Goal: Transaction & Acquisition: Download file/media

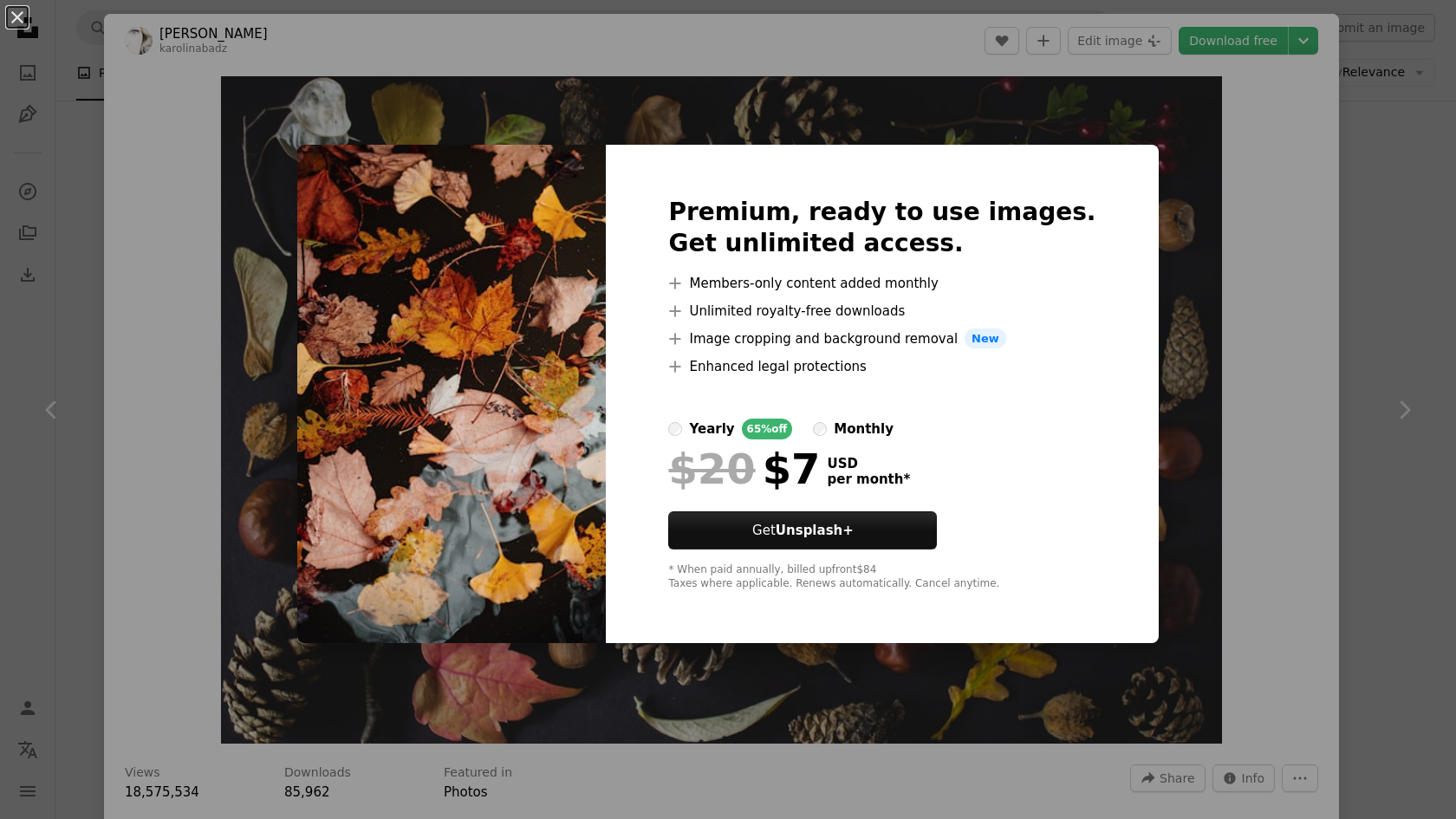
scroll to position [1513, 0]
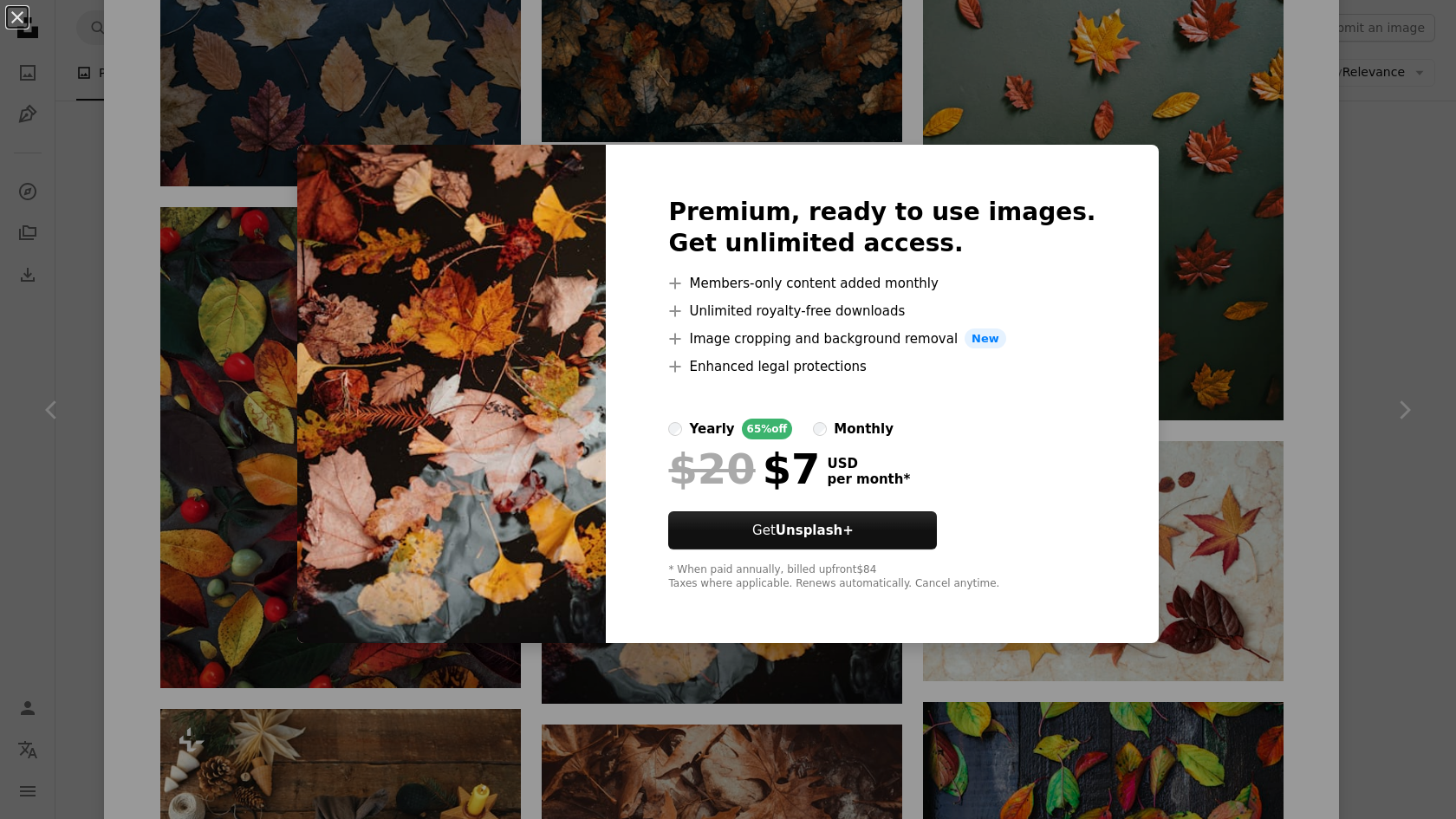
click at [1294, 237] on div "An X shape Premium, ready to use images. Get unlimited access. A plus sign Memb…" at bounding box center [728, 410] width 1456 height 819
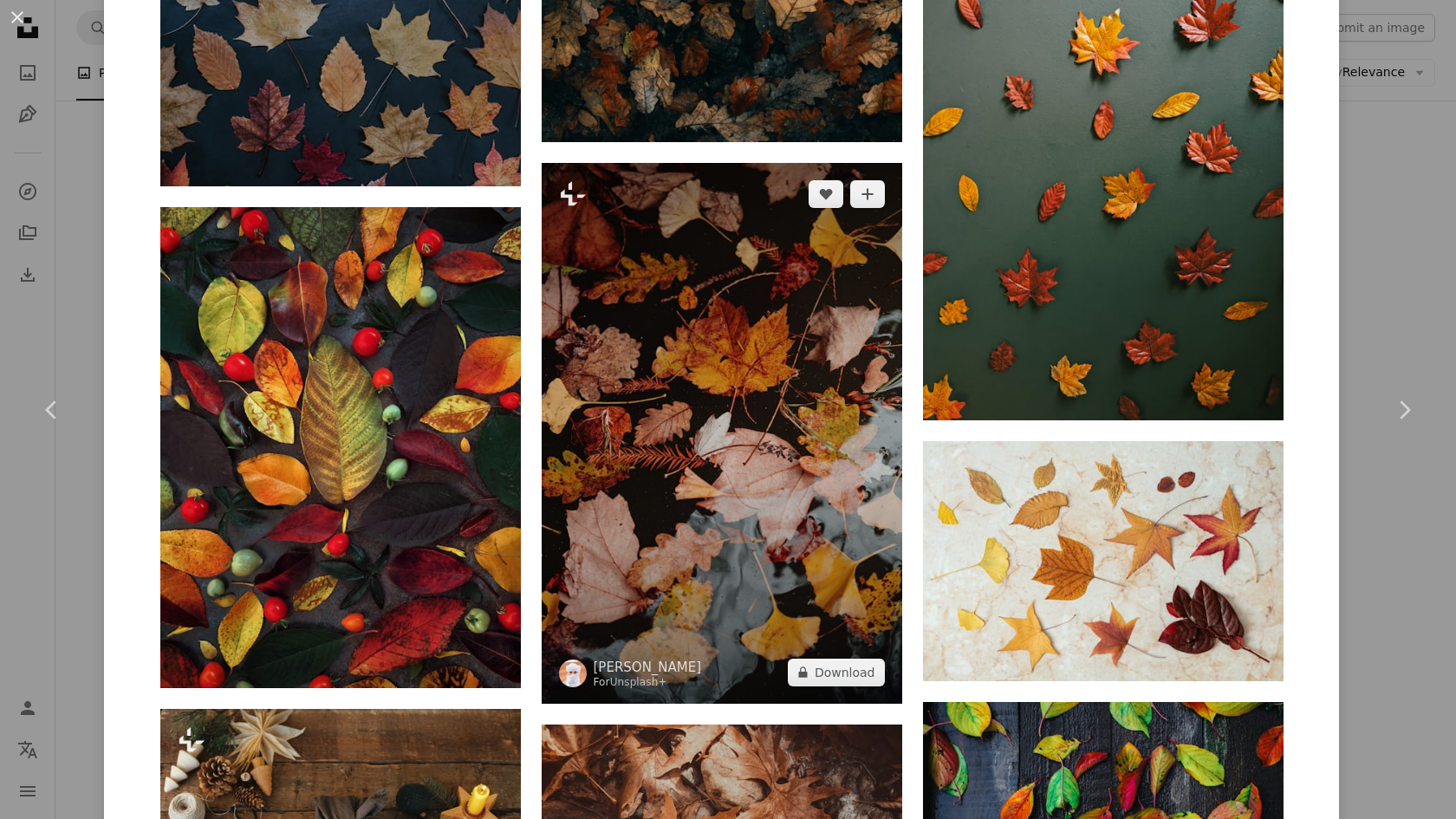
click at [863, 319] on img at bounding box center [722, 433] width 360 height 541
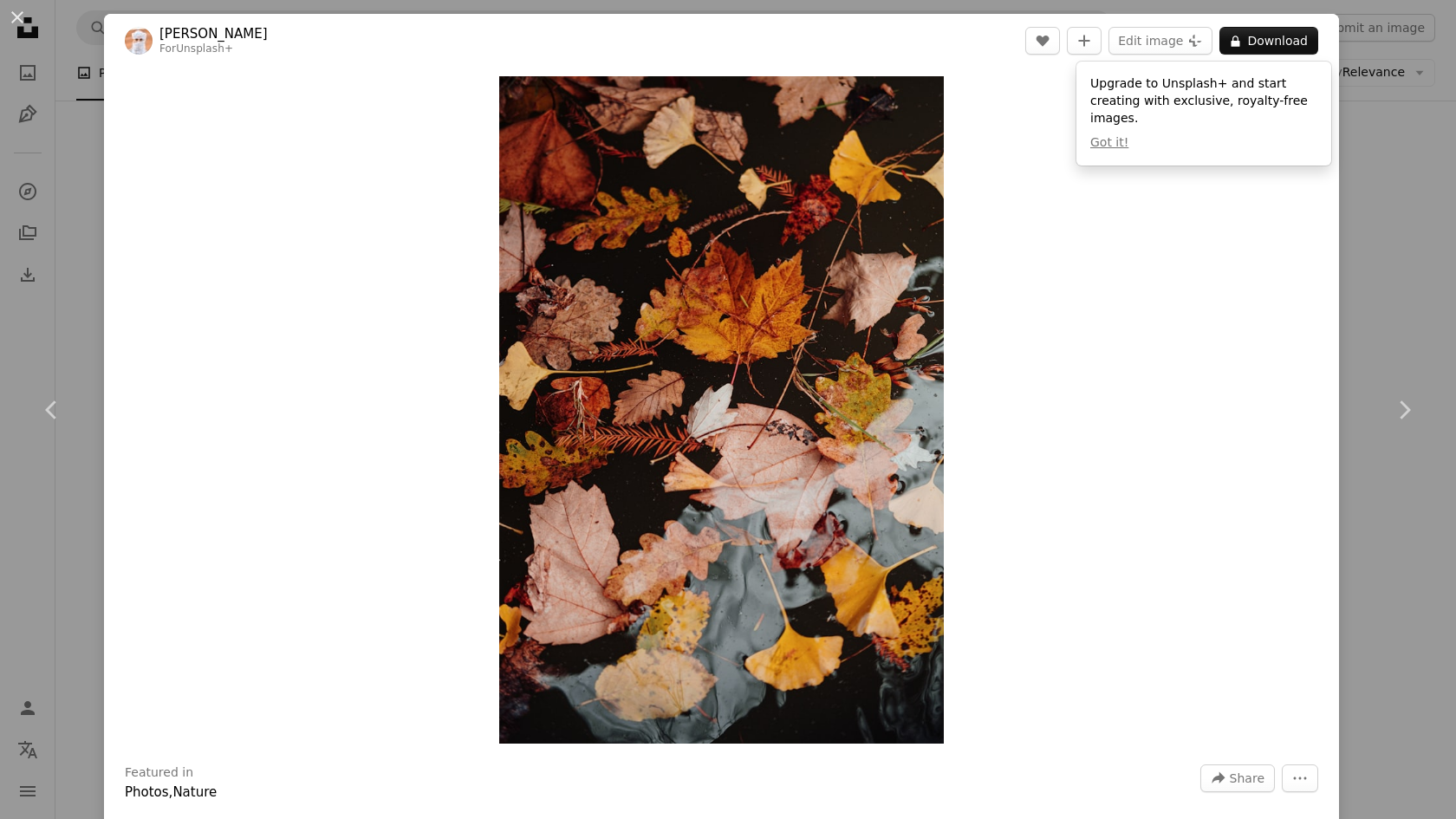
click at [1401, 289] on div "An X shape Chevron left Chevron right Ahmed For Unsplash+ A heart A plus sign E…" at bounding box center [728, 410] width 1456 height 819
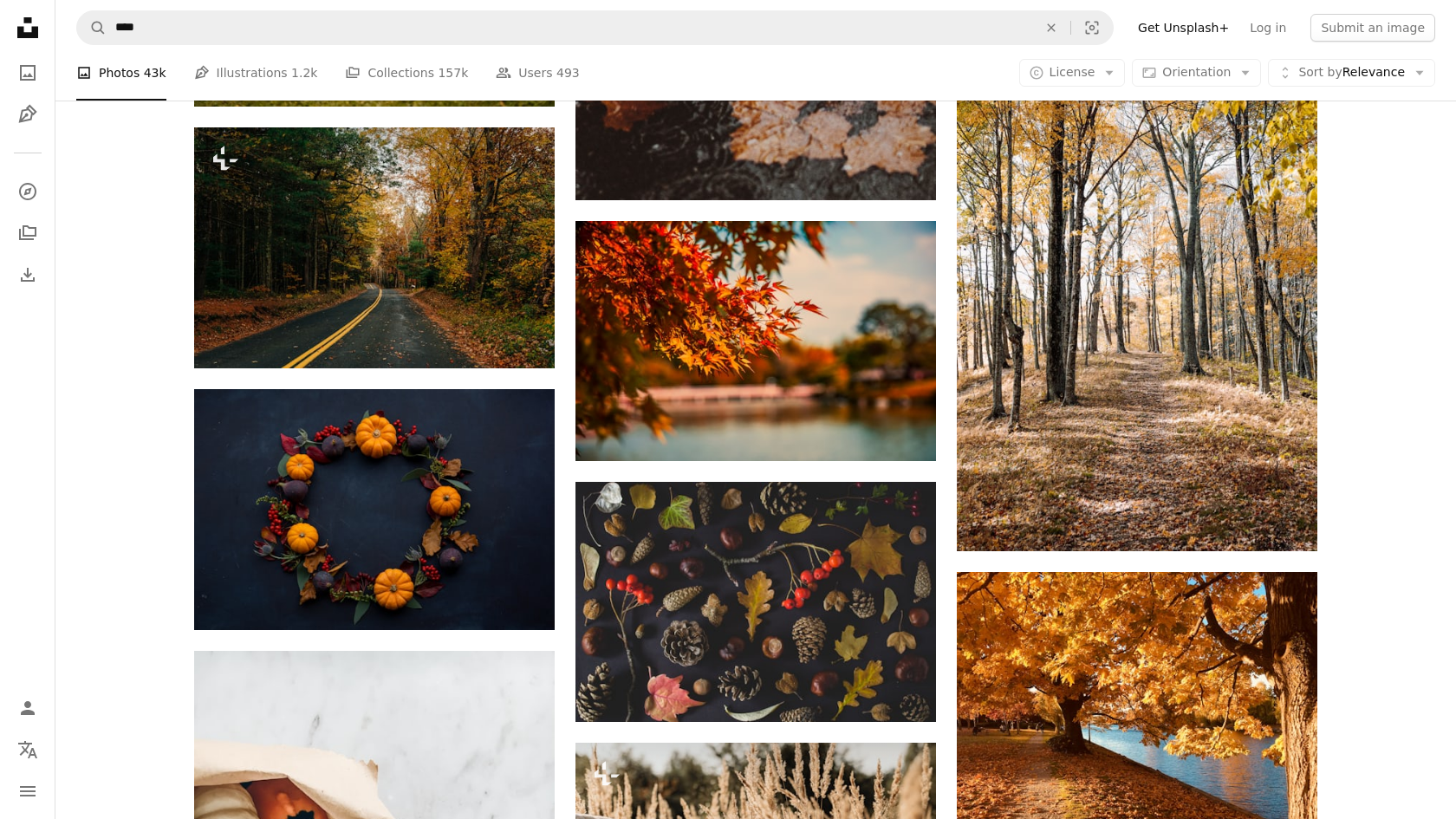
scroll to position [7509, 0]
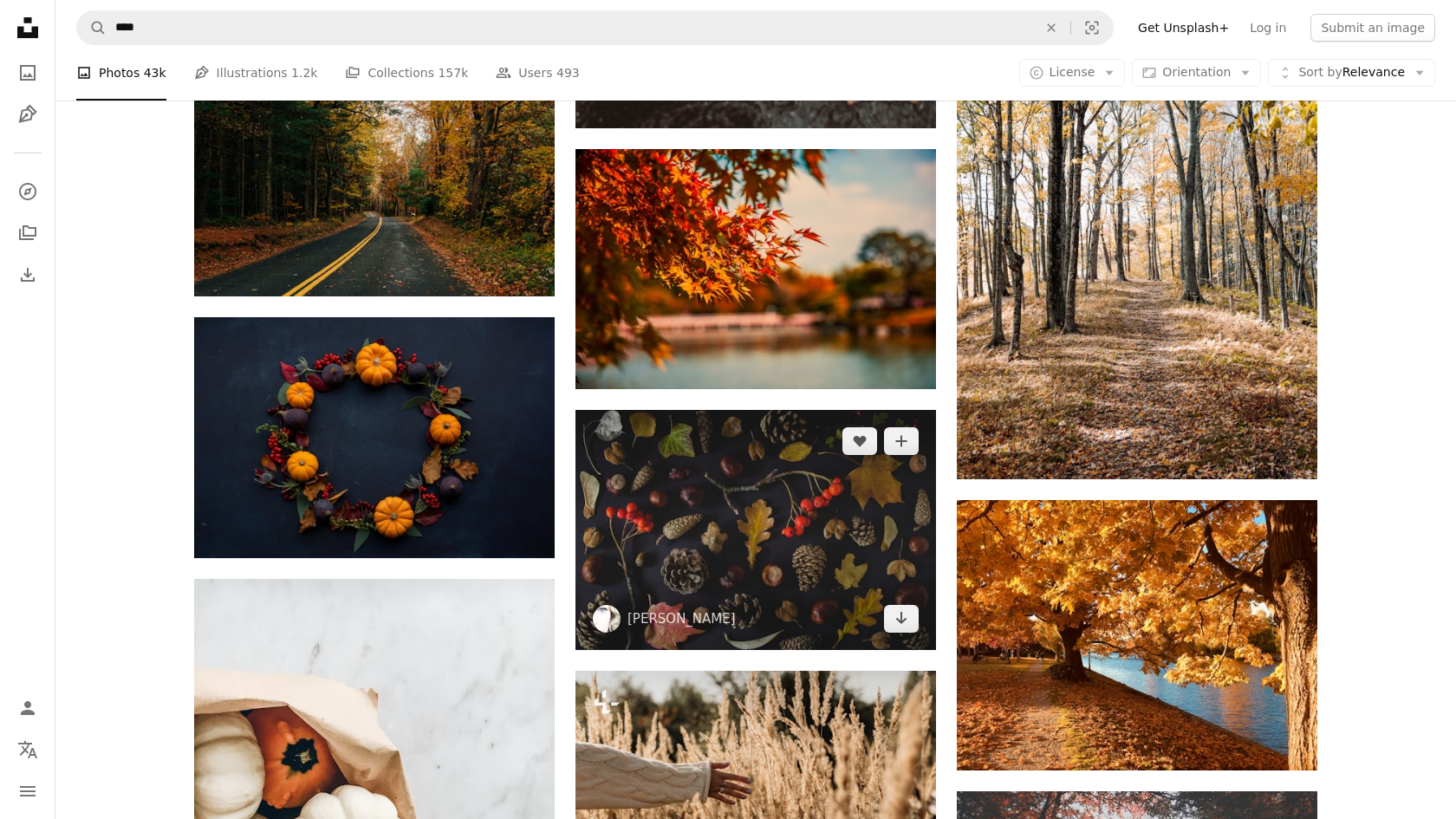
click at [822, 523] on img at bounding box center [755, 529] width 360 height 240
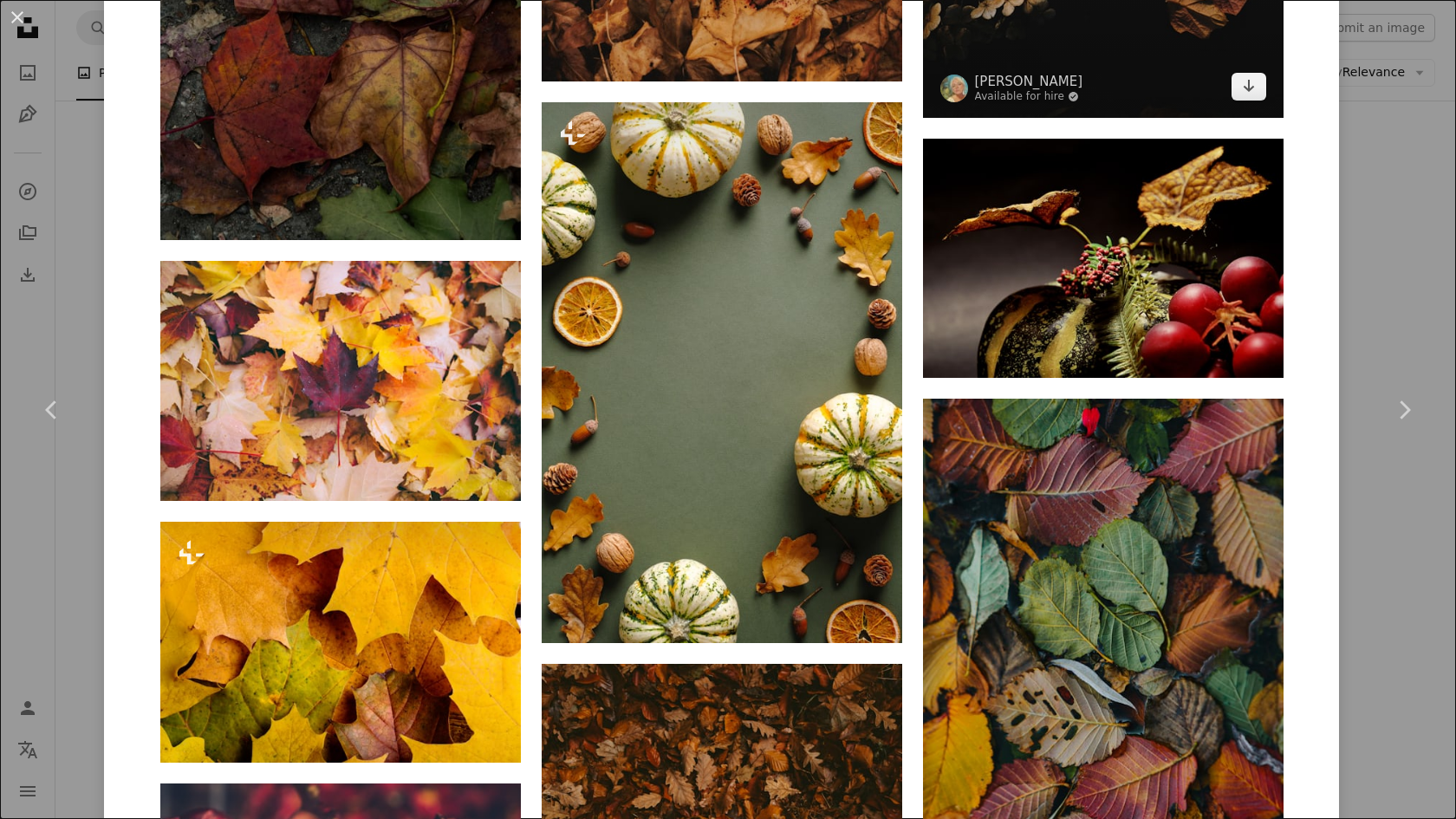
scroll to position [7082, 0]
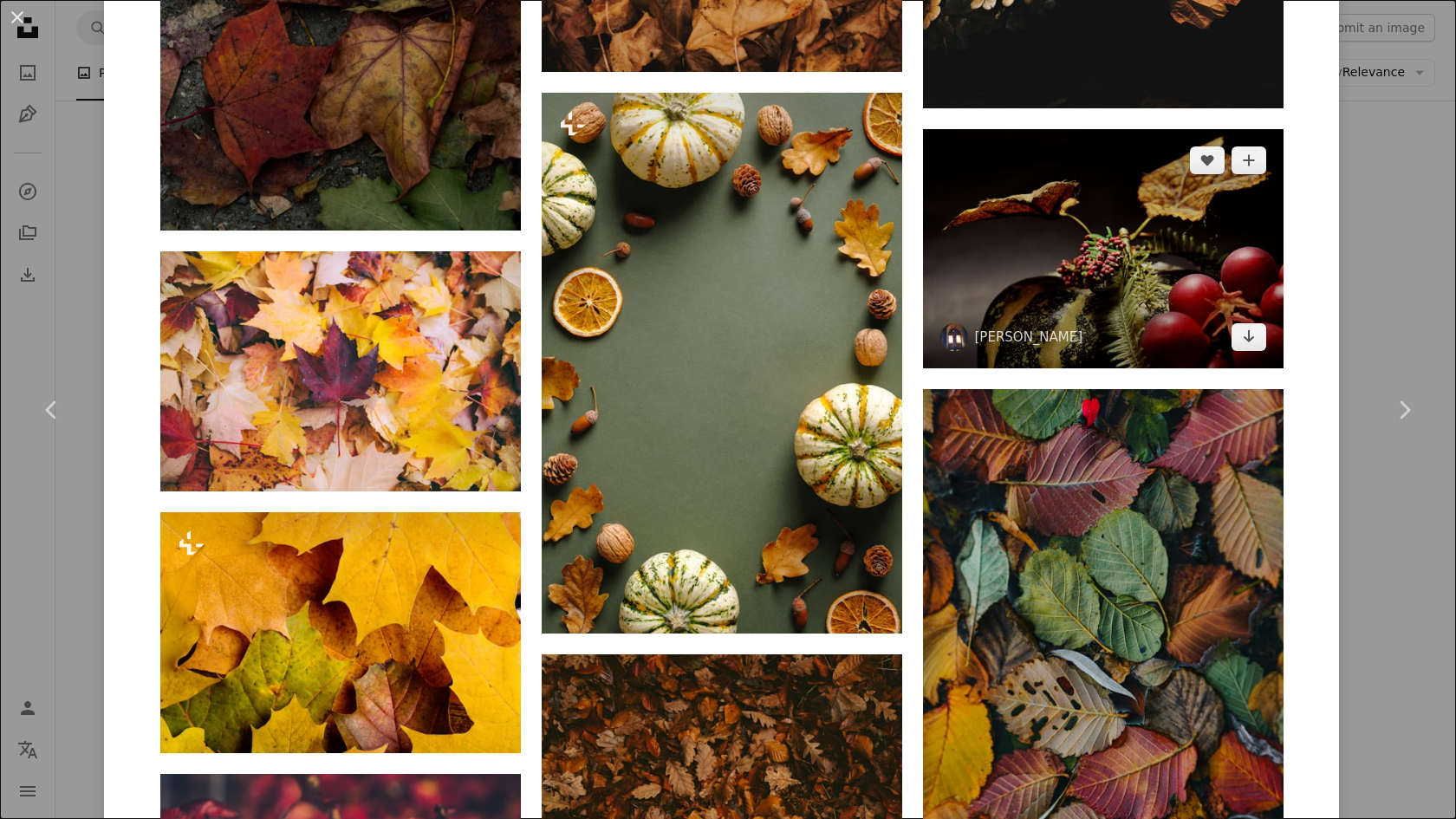
click at [1237, 255] on img at bounding box center [1103, 249] width 360 height 239
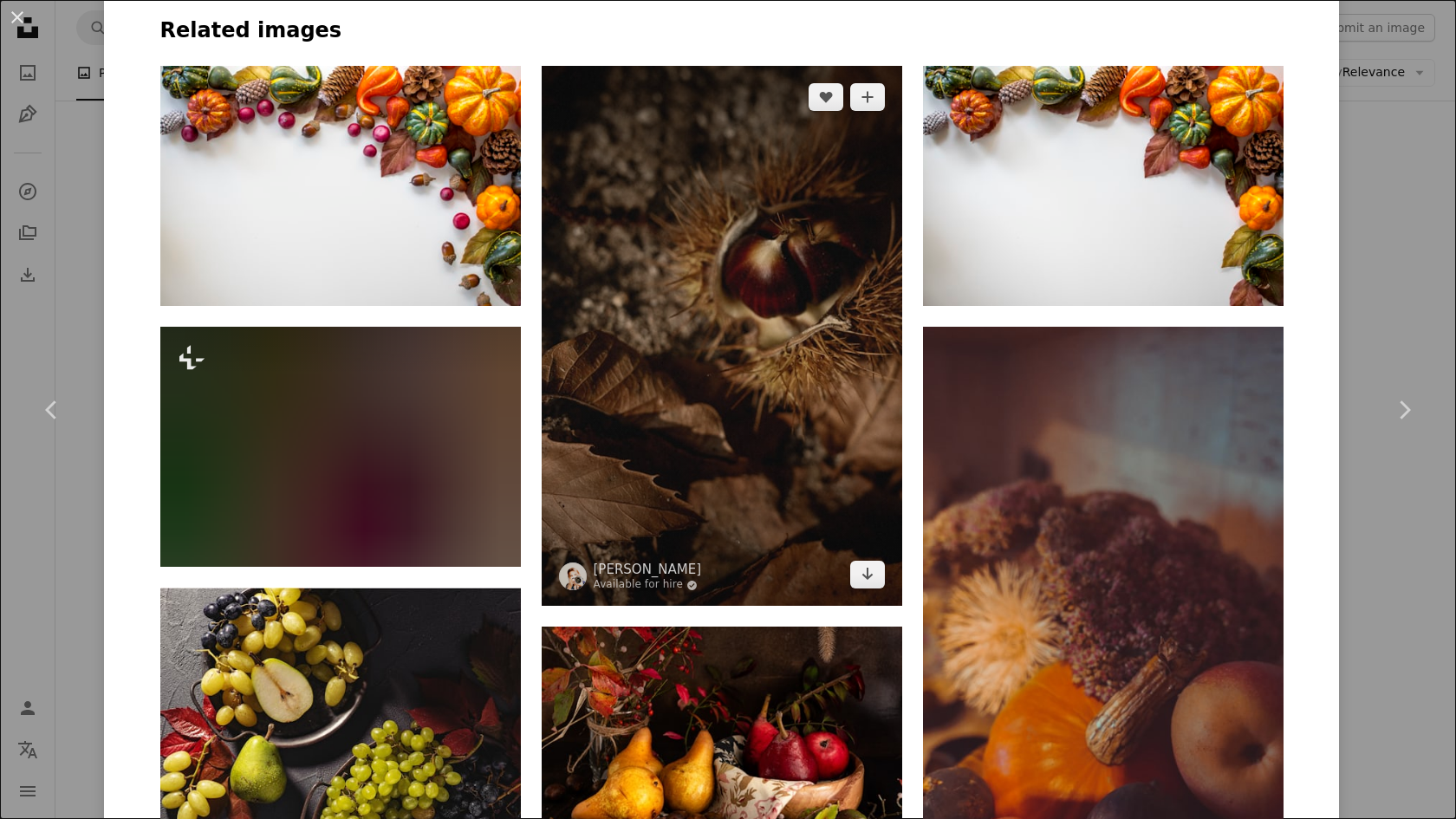
scroll to position [1205, 0]
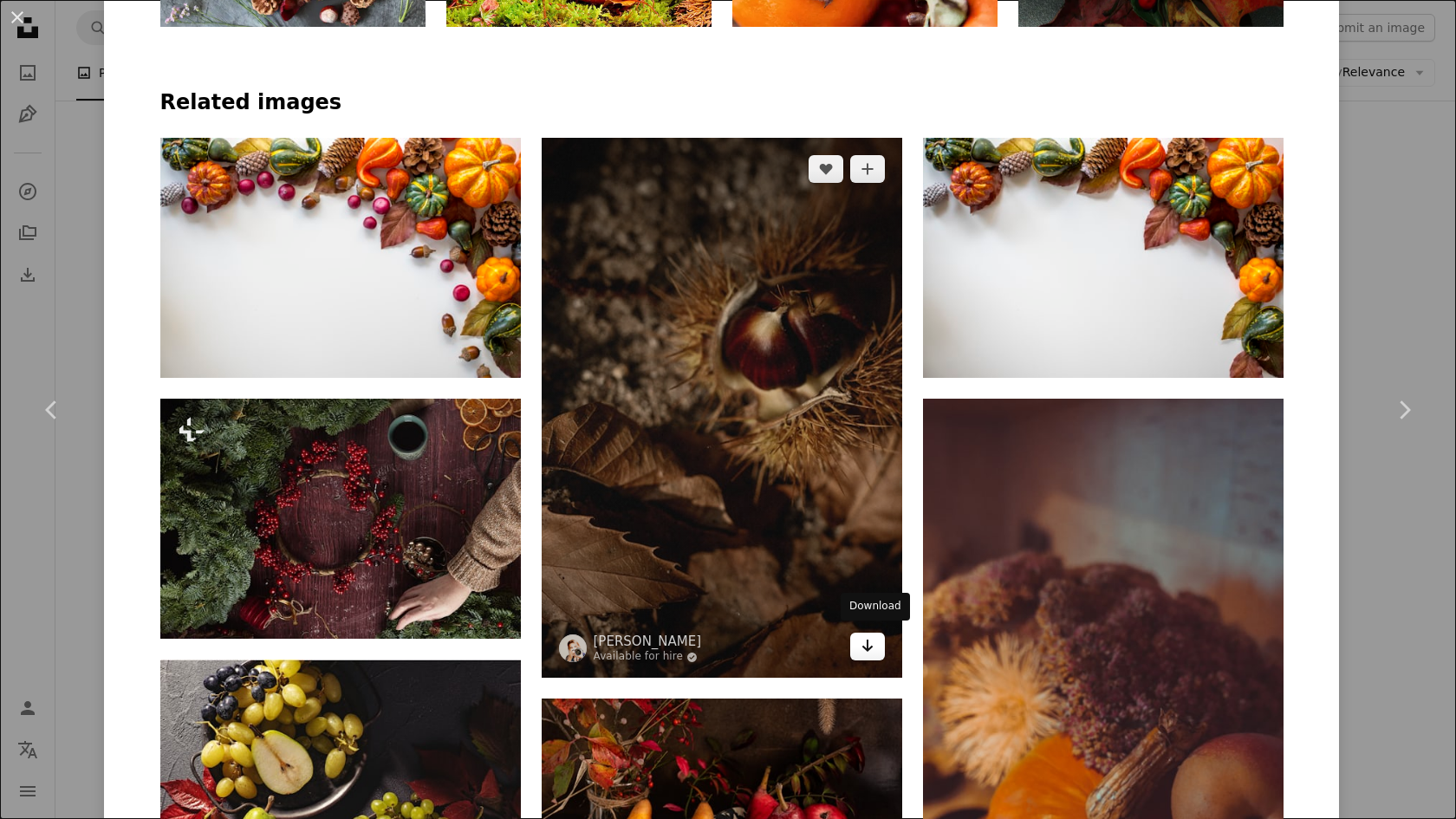
click at [871, 646] on icon "Arrow pointing down" at bounding box center [867, 646] width 13 height 21
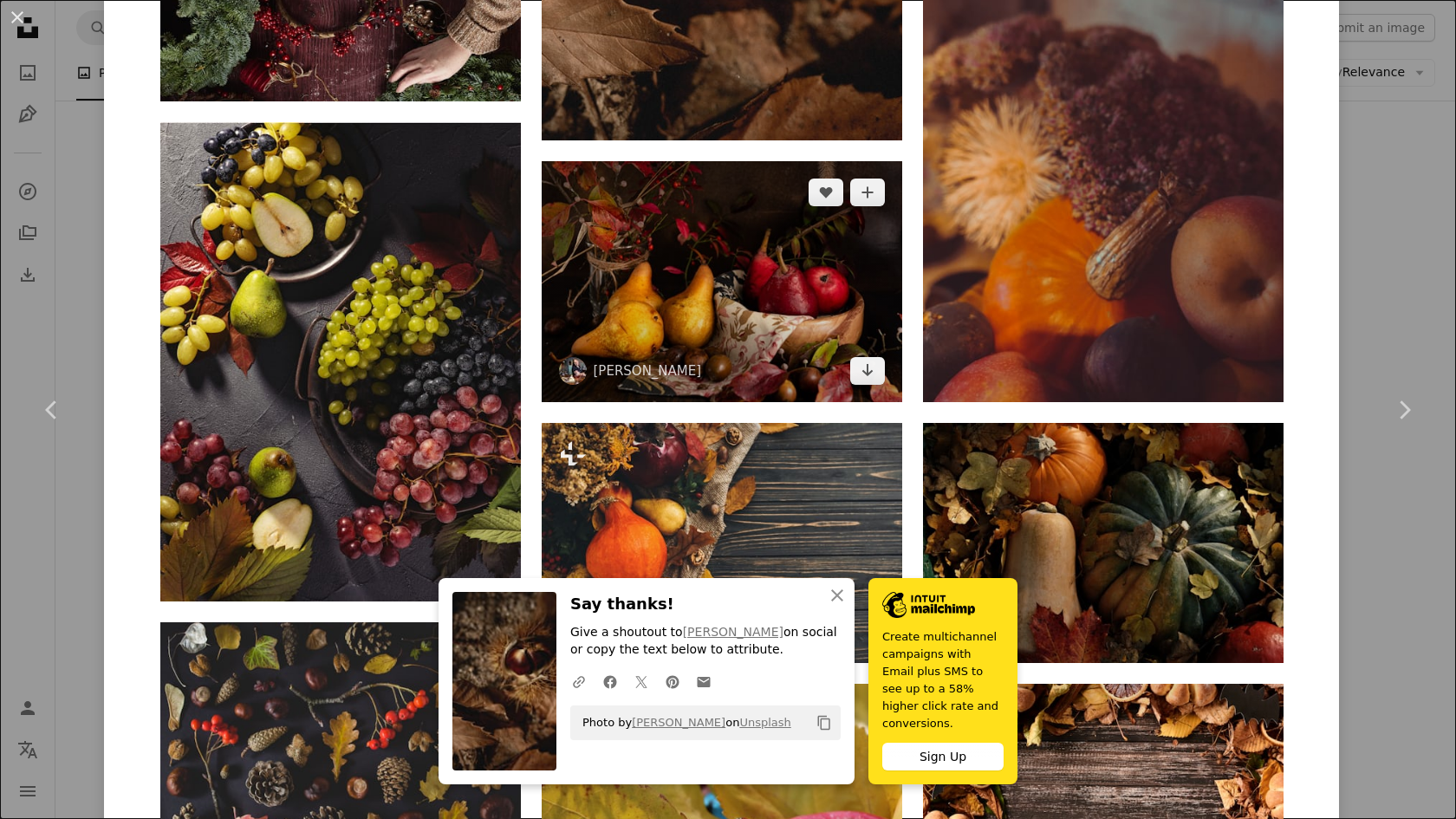
scroll to position [1704, 0]
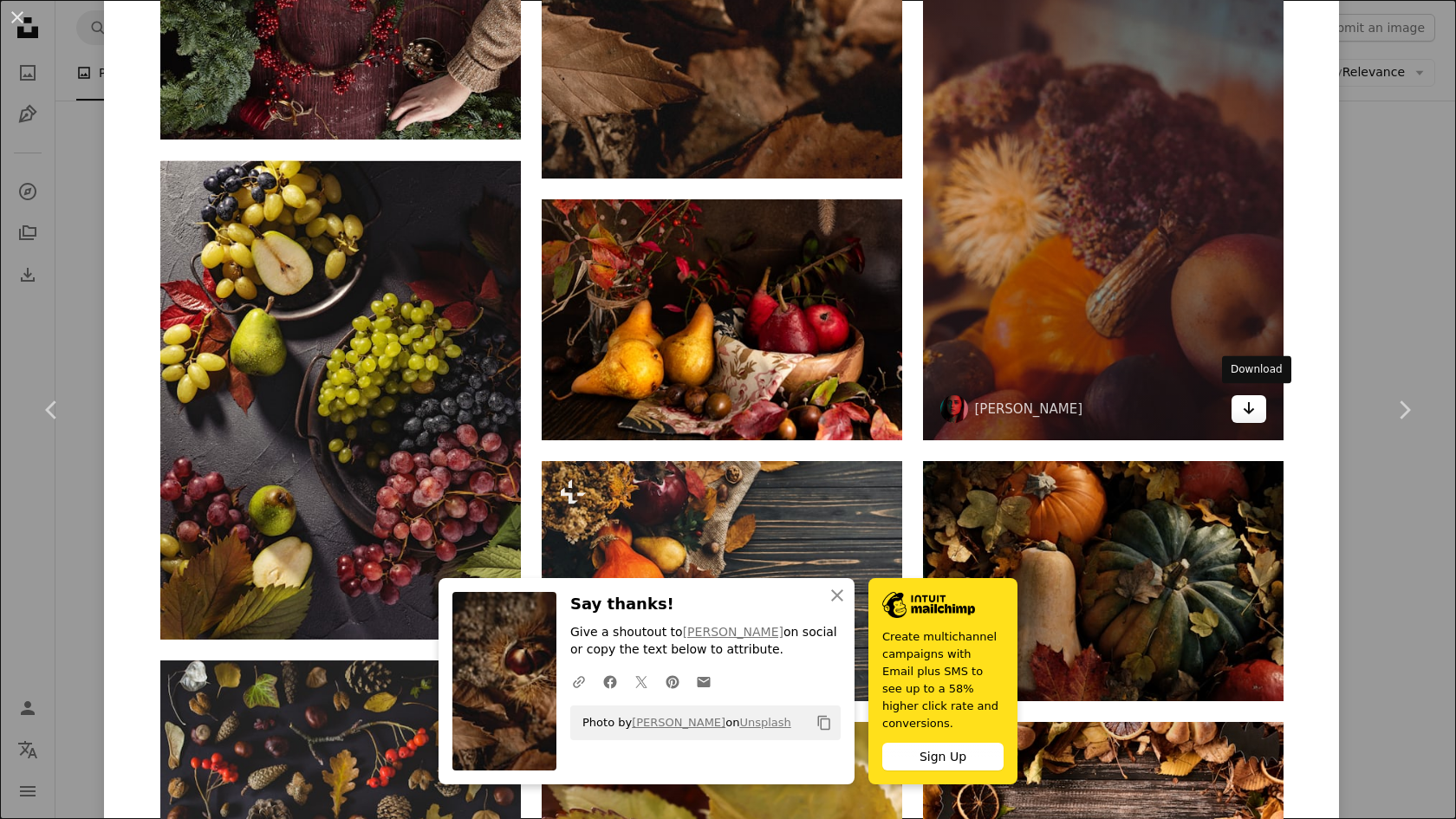
click at [1246, 414] on link "Arrow pointing down" at bounding box center [1249, 409] width 35 height 28
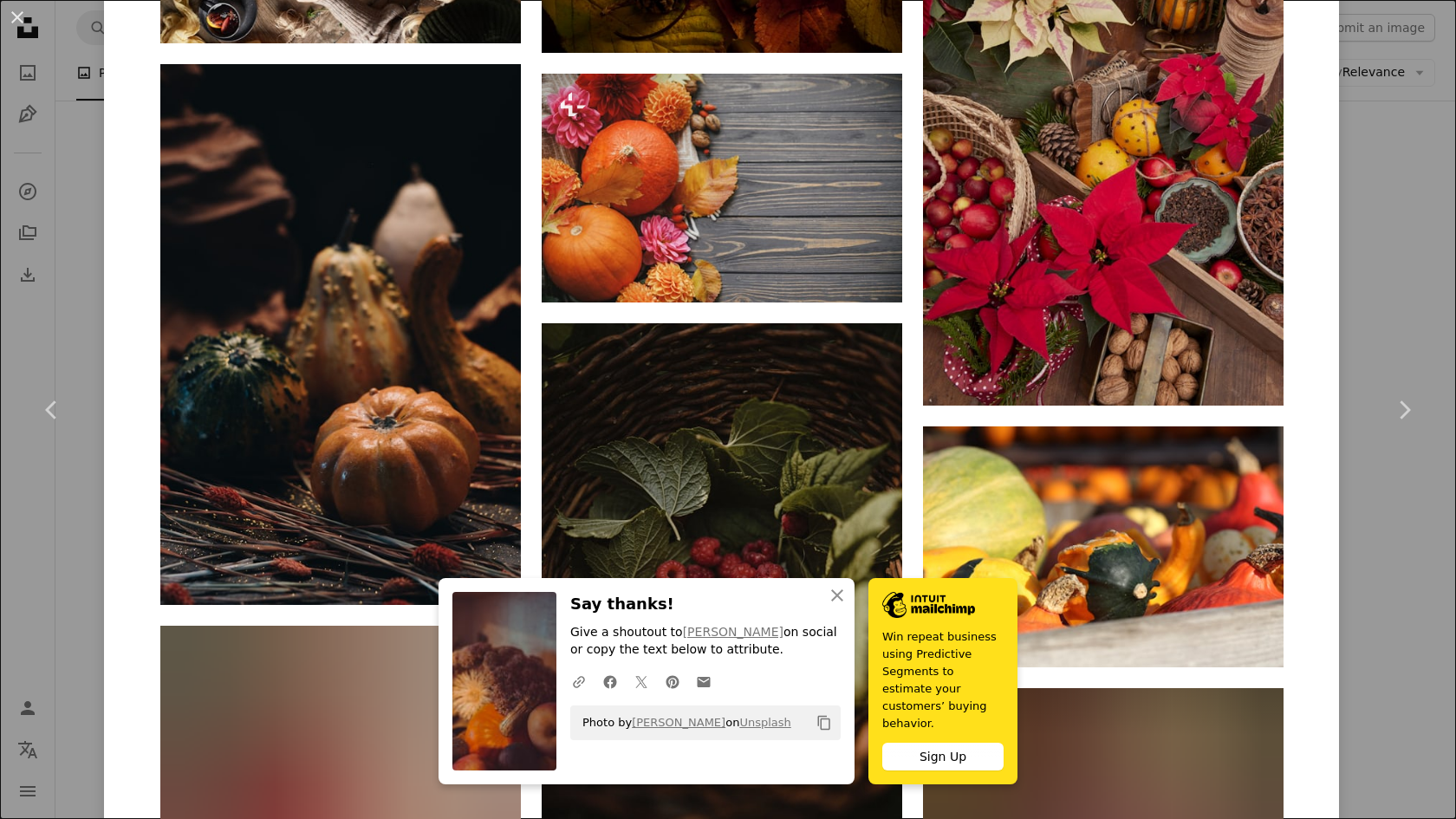
scroll to position [3884, 0]
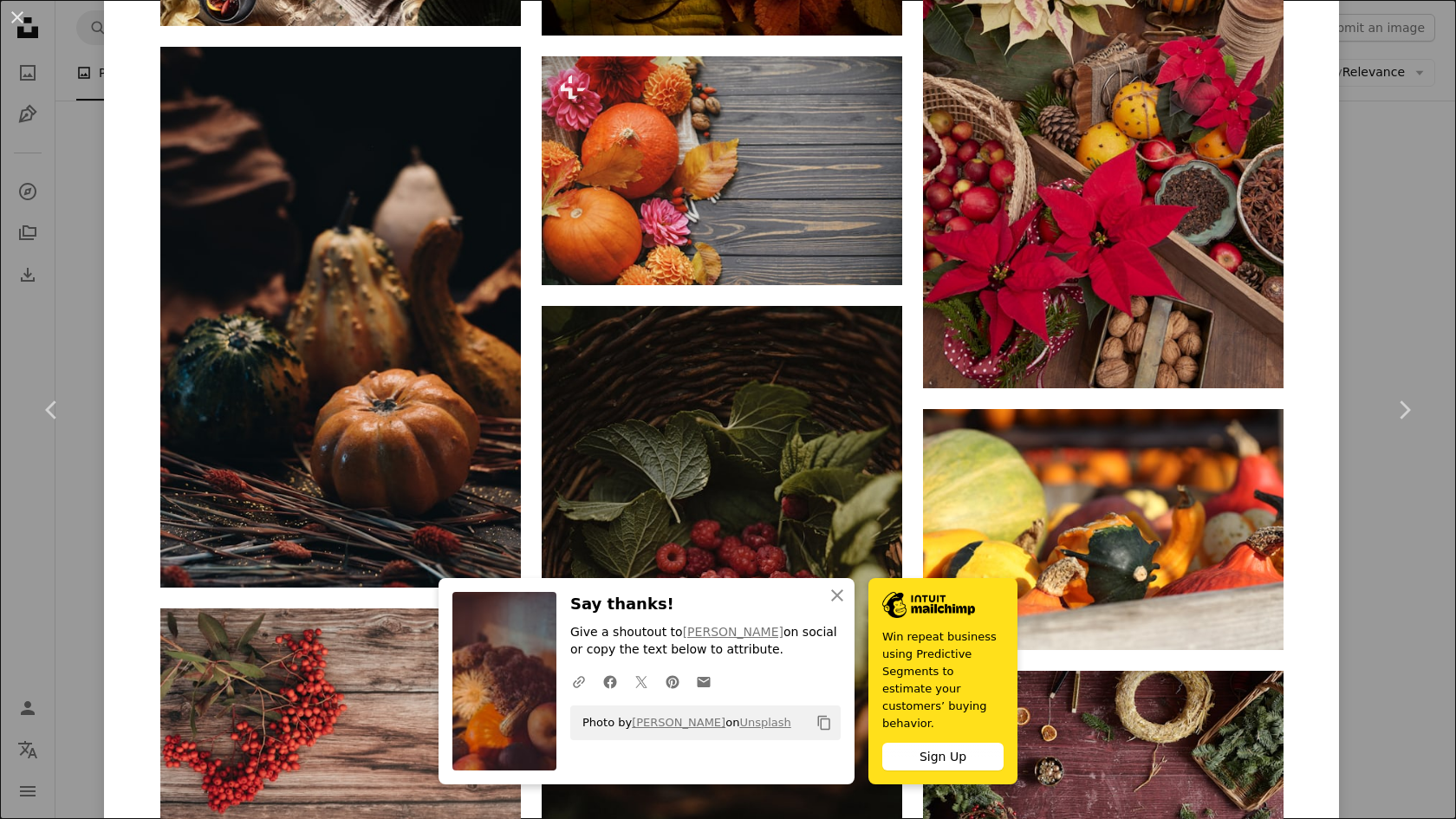
click at [1387, 508] on div "An X shape Chevron left Chevron right [PERSON_NAME] herolinda94 A heart A plus …" at bounding box center [728, 410] width 1456 height 819
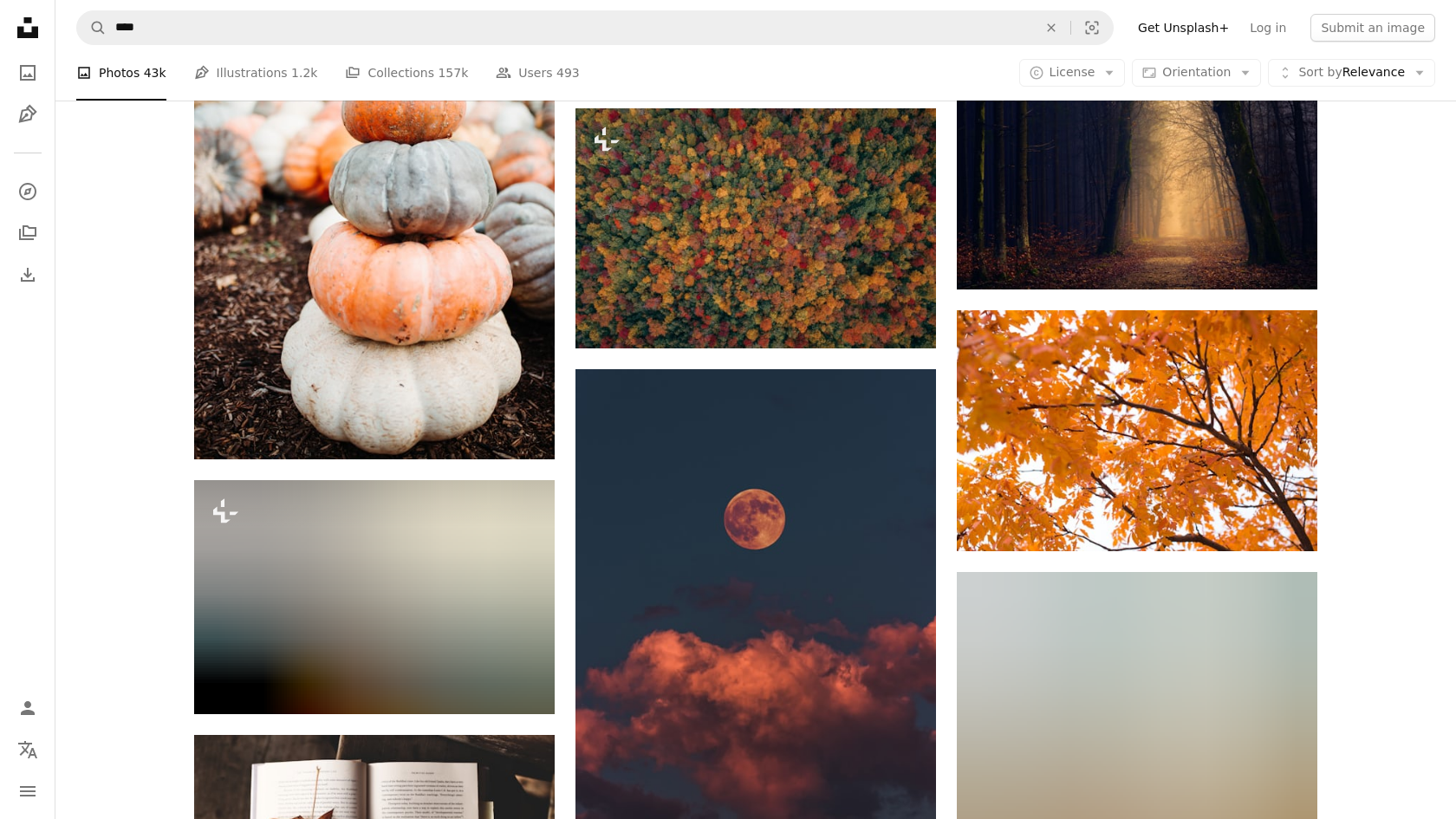
scroll to position [9980, 0]
